Goal: Download file/media

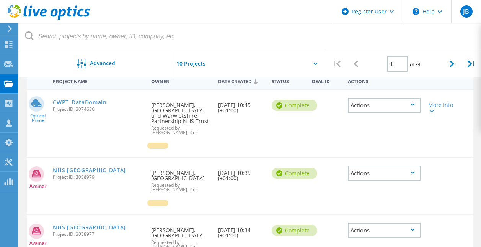
scroll to position [79, 0]
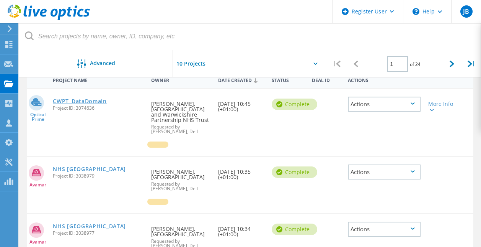
click at [59, 100] on link "CWPT_DataDomain" at bounding box center [80, 100] width 54 height 5
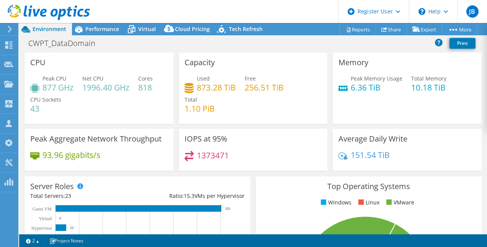
click at [296, 9] on header "JB Dell User [PERSON_NAME] [PERSON_NAME][EMAIL_ADDRESS][PERSON_NAME][DOMAIN_NAM…" at bounding box center [243, 11] width 487 height 23
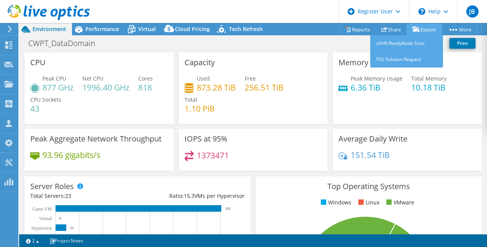
click at [420, 28] on link "Export" at bounding box center [425, 29] width 36 height 12
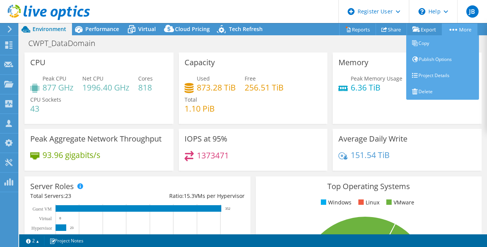
click at [452, 28] on link "More" at bounding box center [460, 29] width 36 height 12
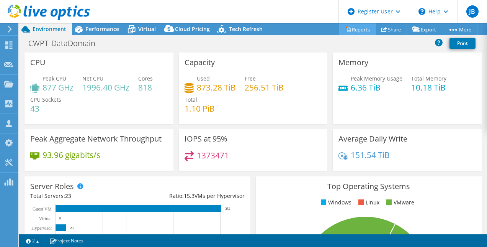
click at [354, 29] on link "Reports" at bounding box center [357, 29] width 37 height 12
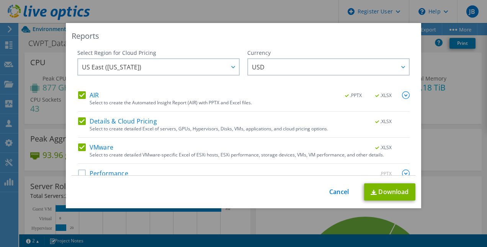
click at [80, 96] on label "AIR" at bounding box center [88, 95] width 21 height 8
click at [0, 0] on input "AIR" at bounding box center [0, 0] width 0 height 0
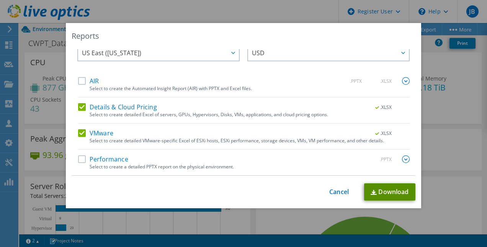
click at [403, 192] on link "Download" at bounding box center [389, 191] width 51 height 17
